Goal: Contribute content: Contribute content

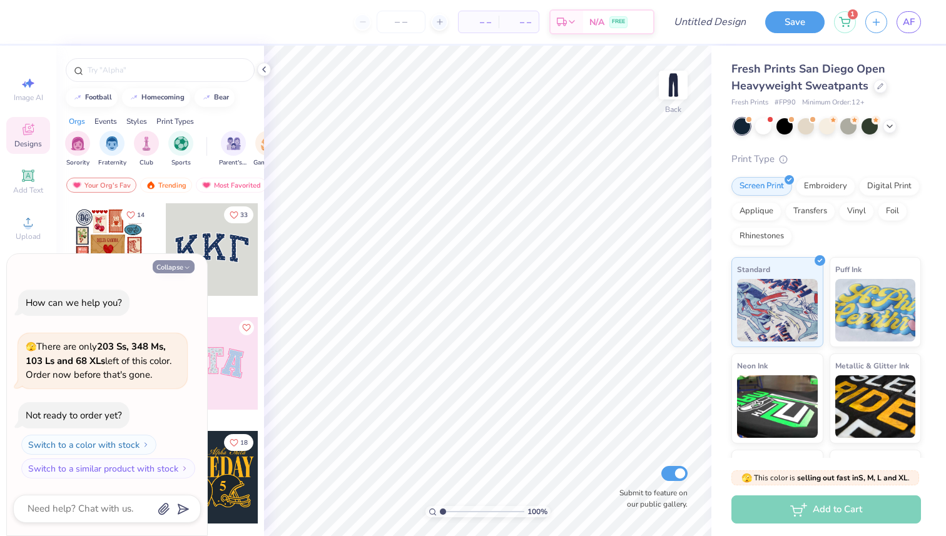
click at [172, 271] on button "Collapse" at bounding box center [174, 266] width 42 height 13
type textarea "x"
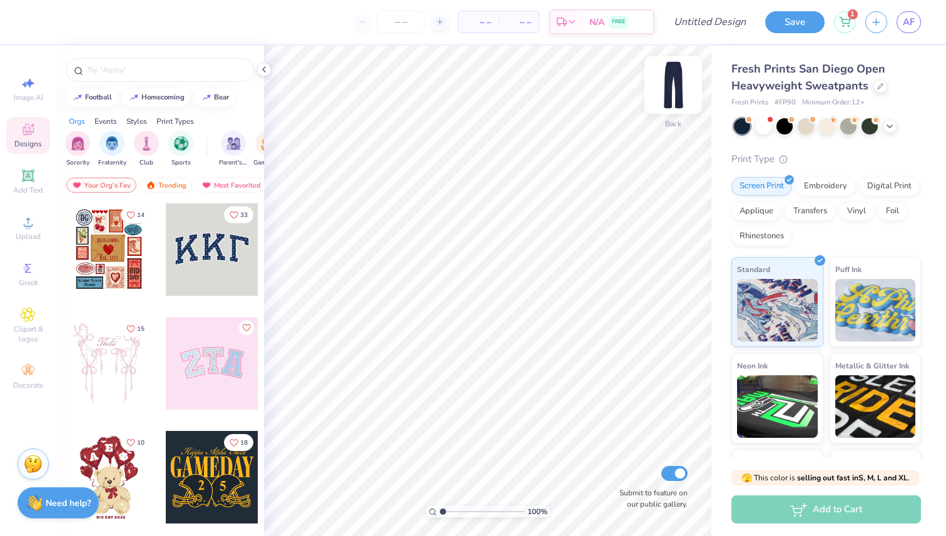
click at [688, 105] on img at bounding box center [673, 85] width 50 height 50
click at [683, 78] on img at bounding box center [673, 85] width 50 height 50
click at [667, 82] on img at bounding box center [673, 85] width 50 height 50
click at [667, 82] on img at bounding box center [672, 85] width 25 height 25
click at [16, 214] on div "Upload" at bounding box center [28, 227] width 44 height 37
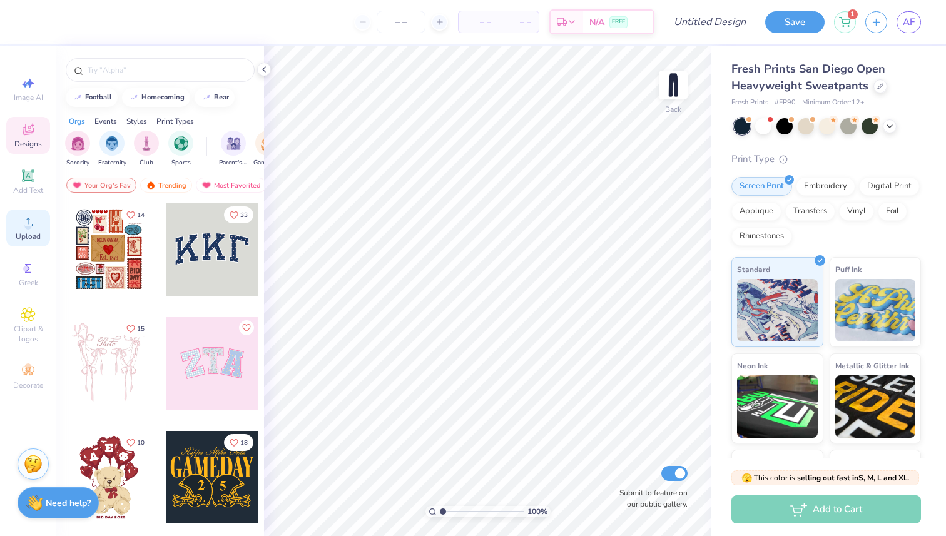
click at [23, 231] on span "Upload" at bounding box center [28, 236] width 25 height 10
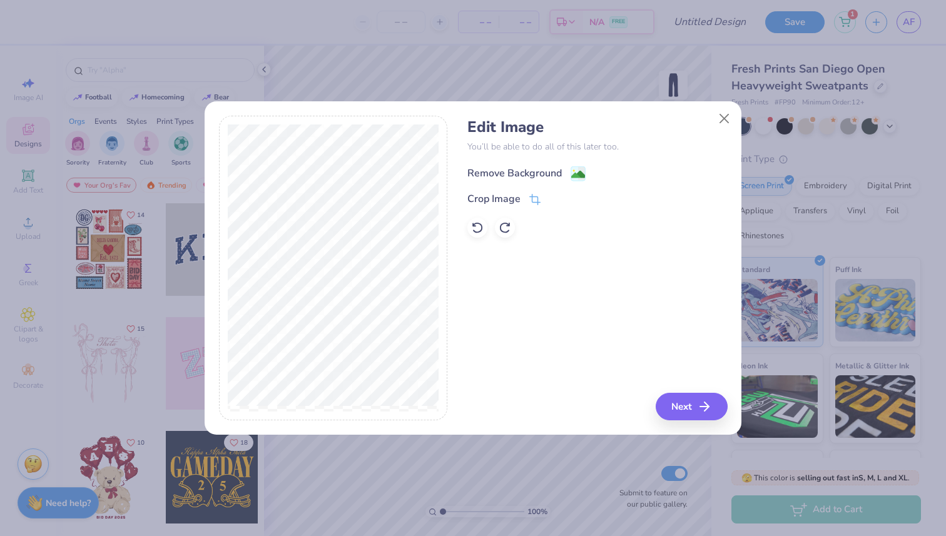
click at [517, 168] on div "Remove Background" at bounding box center [514, 173] width 94 height 15
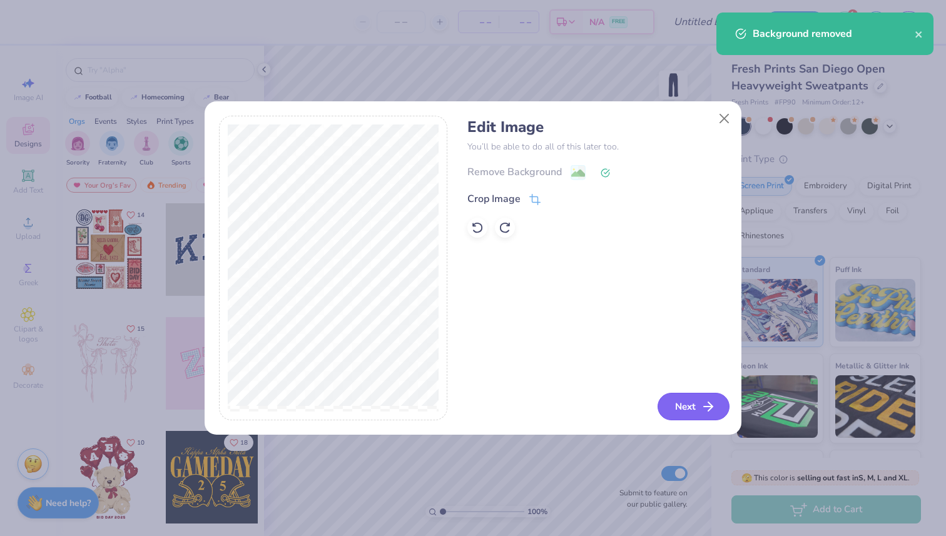
click at [685, 406] on button "Next" at bounding box center [693, 407] width 72 height 28
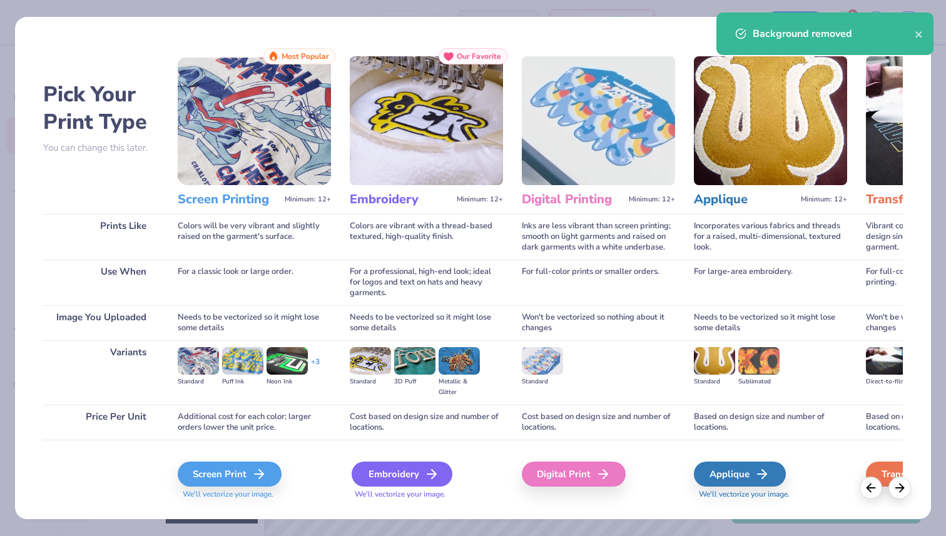
click at [422, 480] on div "Embroidery" at bounding box center [401, 474] width 101 height 25
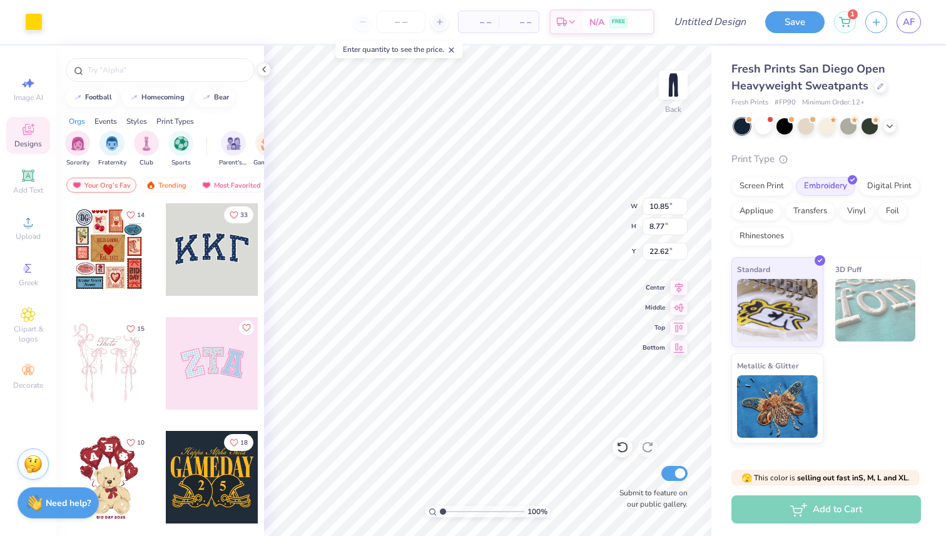
type input "4.34"
type input "3.51"
type input "2.21"
type input "3.36"
type input "2.72"
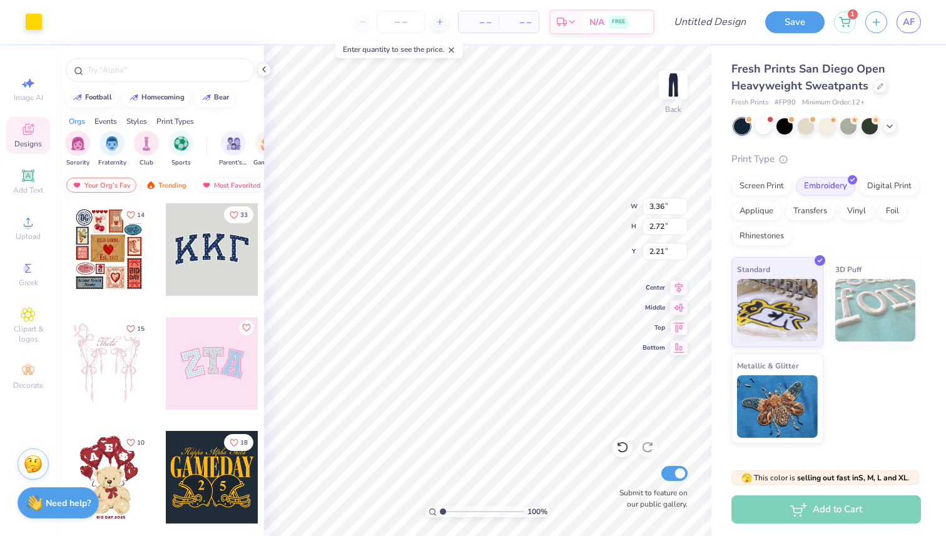
type input "2.19"
click at [676, 102] on img at bounding box center [673, 85] width 50 height 50
click at [29, 164] on div "Add Text" at bounding box center [28, 181] width 44 height 37
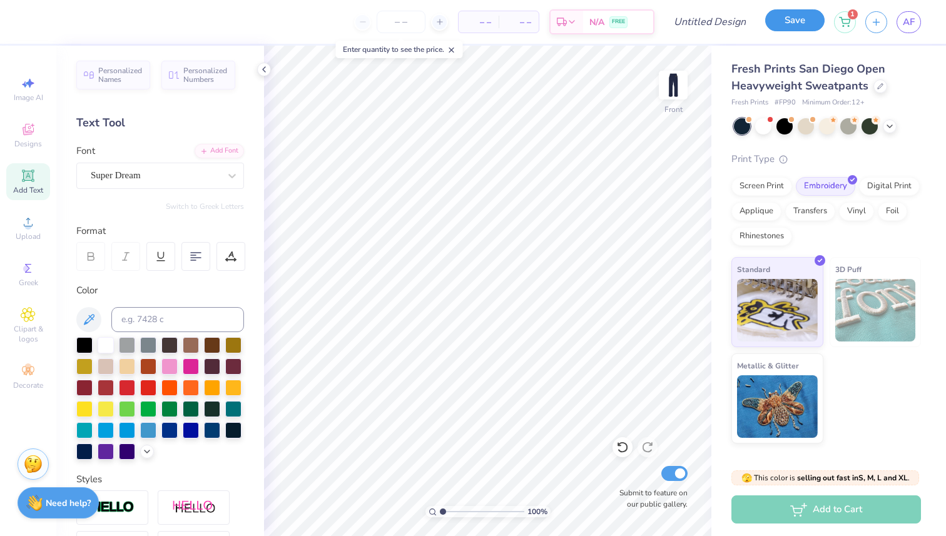
click at [805, 19] on button "Save" at bounding box center [794, 20] width 59 height 22
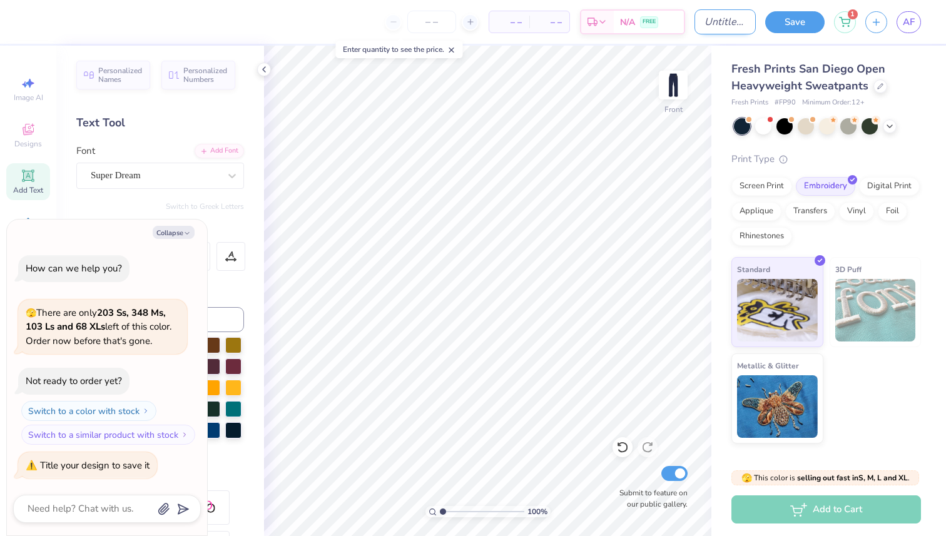
type textarea "x"
click at [715, 19] on input "Design Title" at bounding box center [724, 21] width 61 height 25
type input "s"
type textarea "x"
type input "sw"
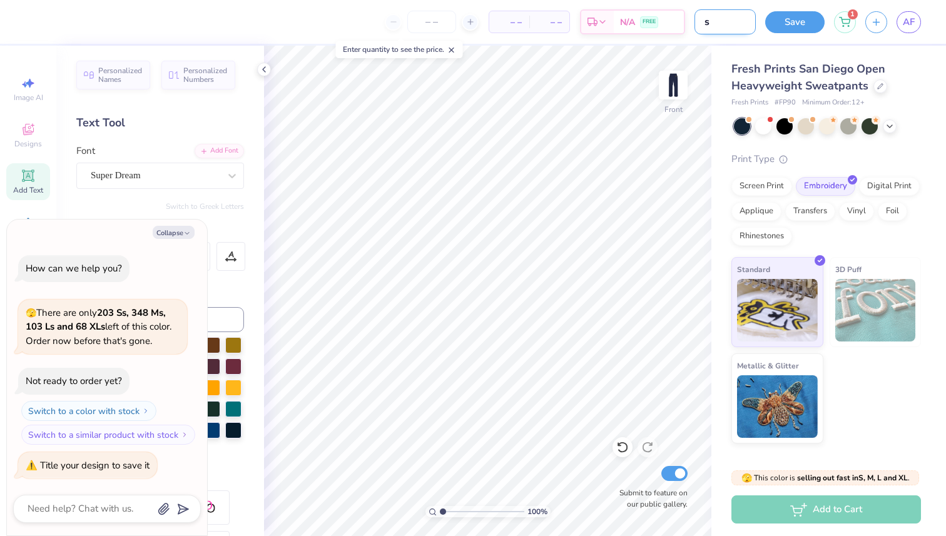
type textarea "x"
type input "swe"
type textarea "x"
type input "swea"
type textarea "x"
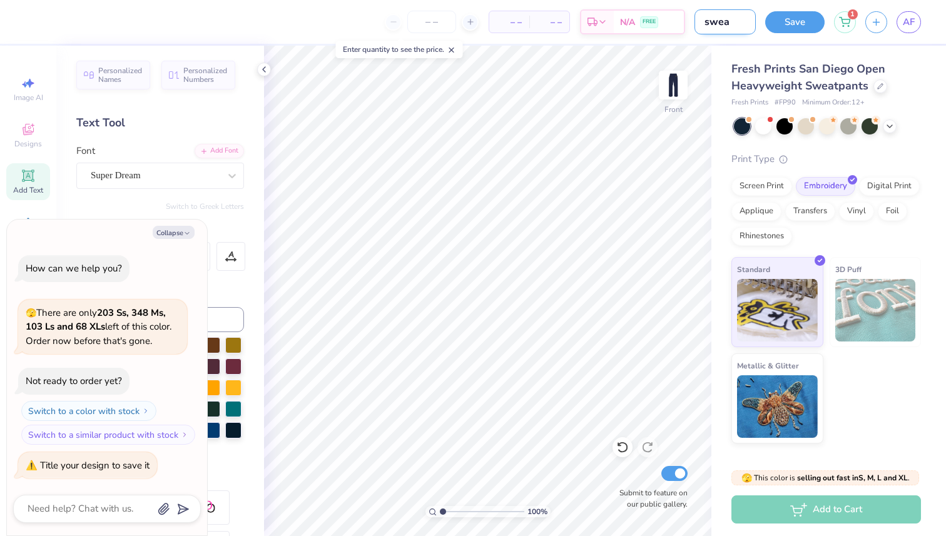
type input "sweat"
type textarea "x"
type input "sweatp"
type textarea "x"
type input "sweatpa"
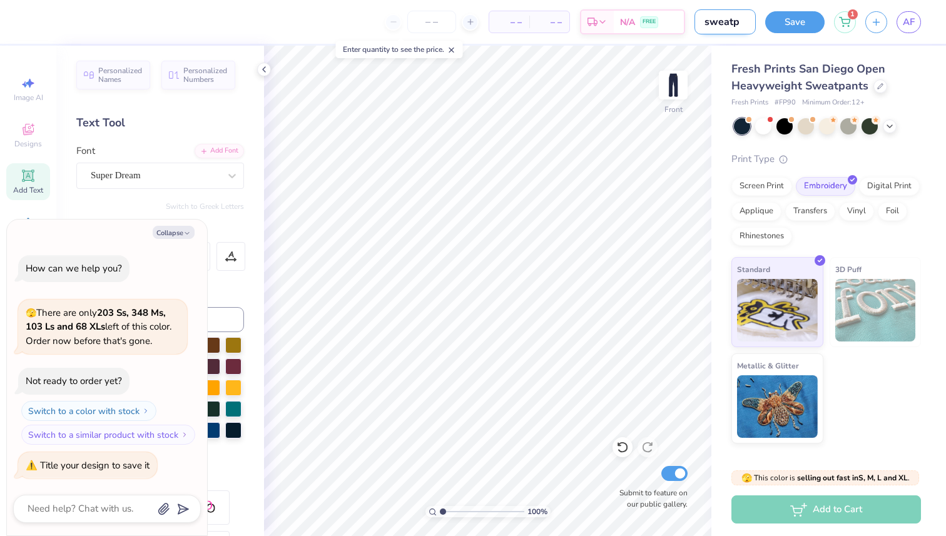
type textarea "x"
type input "sweatpan"
type textarea "x"
type input "sweatpant"
type textarea "x"
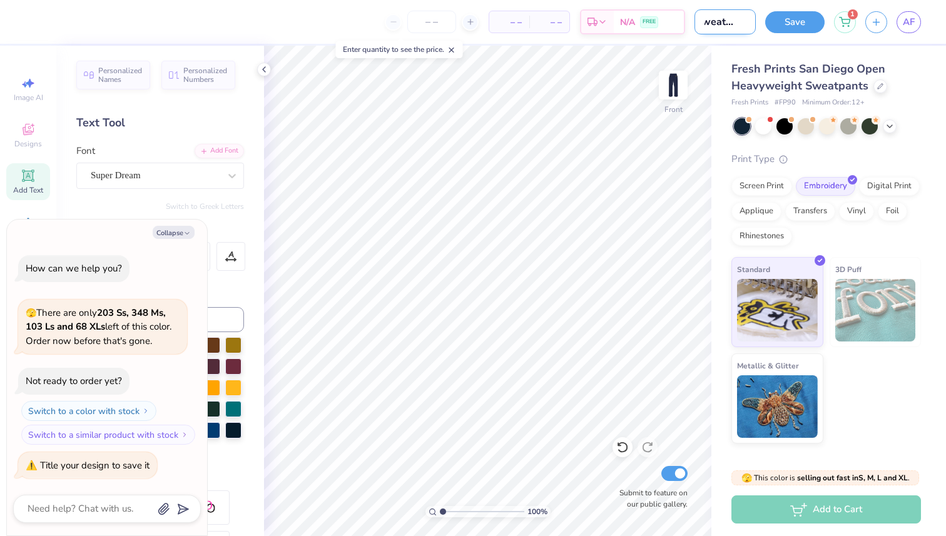
type input "sweatpants"
type textarea "x"
type input "sweatpants"
click at [780, 29] on button "Save" at bounding box center [794, 20] width 59 height 22
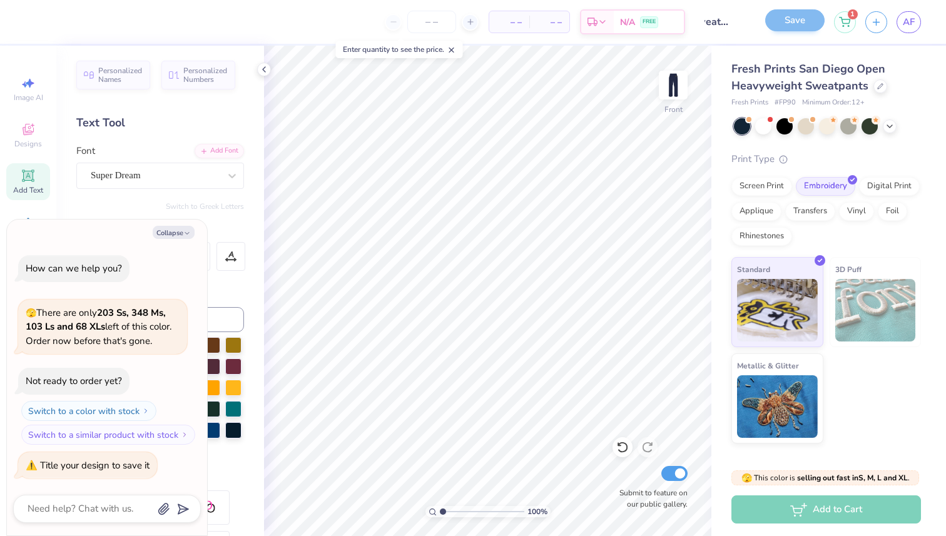
scroll to position [0, 0]
type textarea "x"
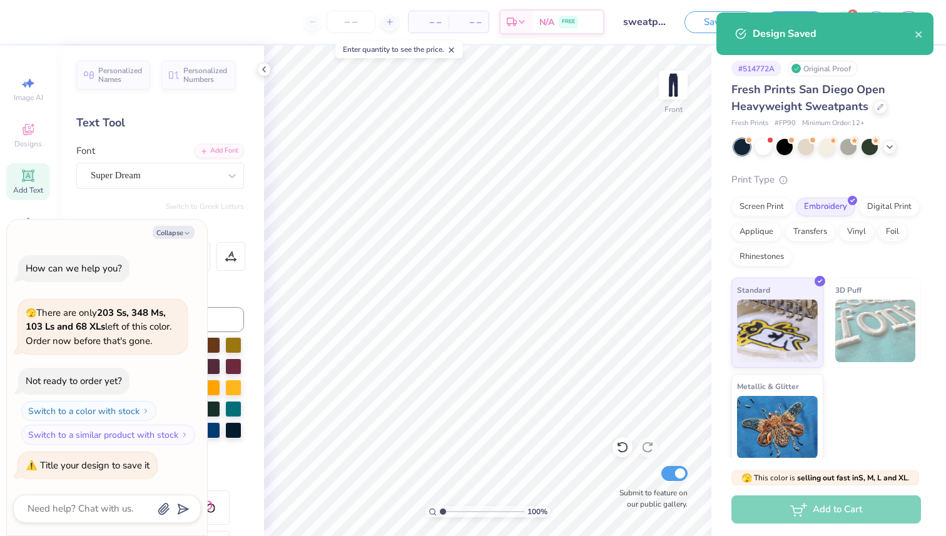
click at [925, 34] on div "Design Saved" at bounding box center [824, 34] width 217 height 43
click at [921, 35] on icon "close" at bounding box center [918, 34] width 9 height 10
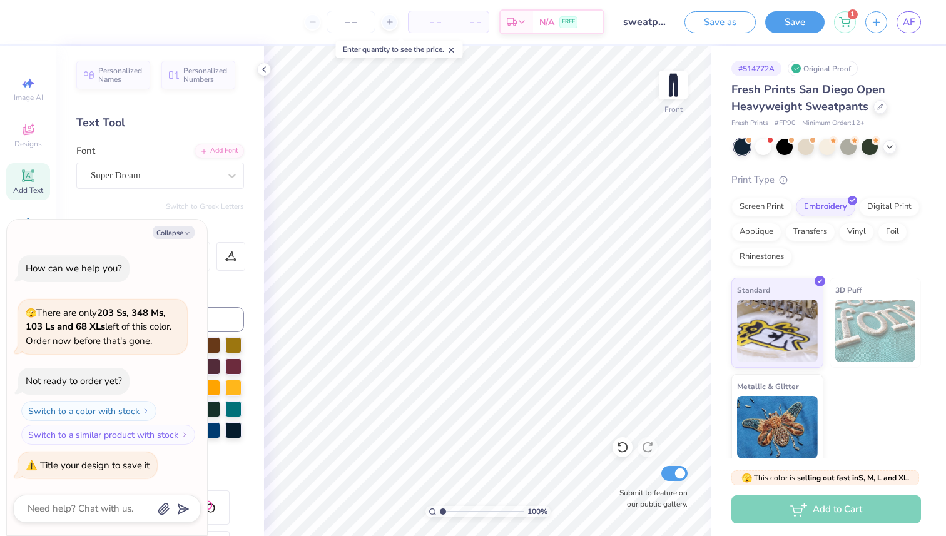
click at [852, 15] on div "Design Saved" at bounding box center [825, 12] width 222 height 5
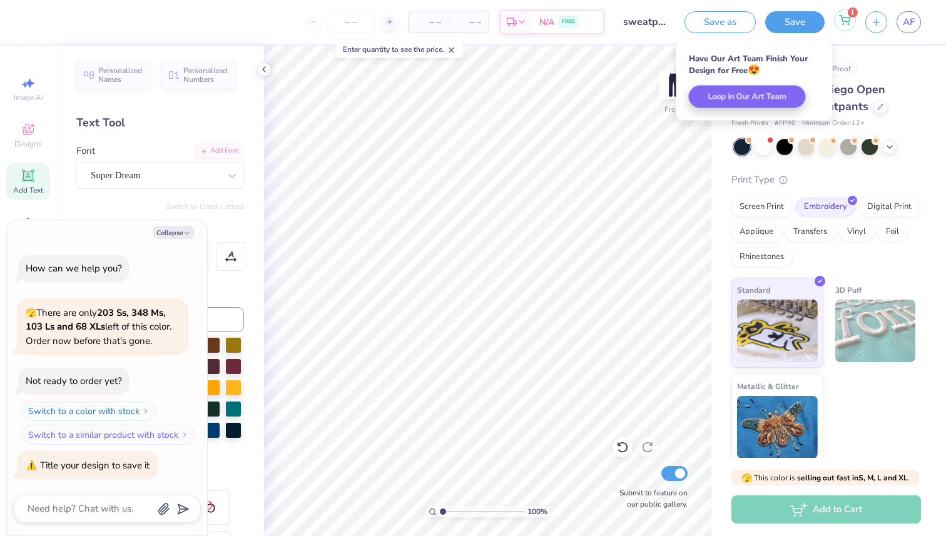
click at [846, 24] on icon at bounding box center [844, 20] width 11 height 10
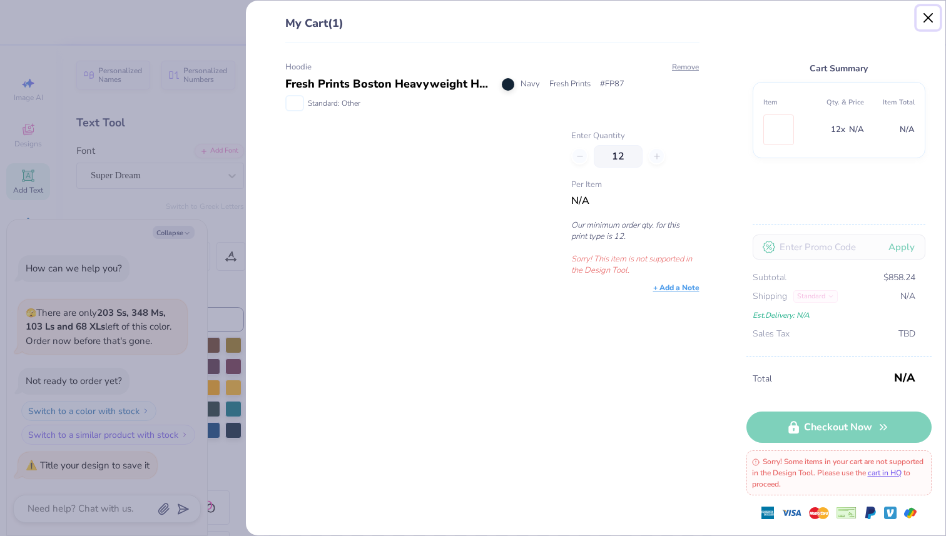
click at [933, 13] on button "Close" at bounding box center [928, 18] width 24 height 24
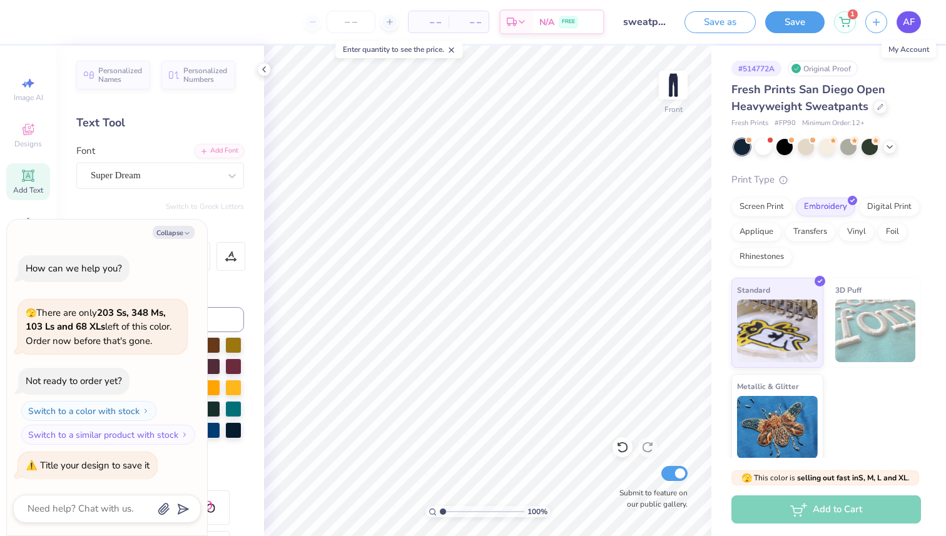
click at [902, 23] on span "AF" at bounding box center [908, 22] width 12 height 14
